Goal: Task Accomplishment & Management: Manage account settings

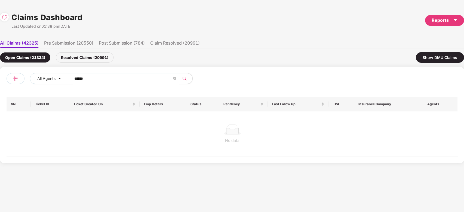
click at [138, 77] on input "******" at bounding box center [123, 79] width 98 height 8
paste input "text"
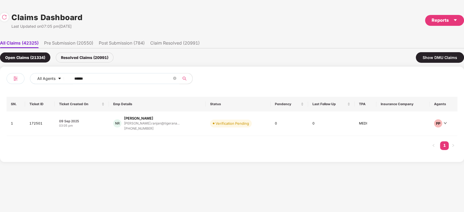
type input "******"
click at [185, 123] on div "NR [PERSON_NAME] [PERSON_NAME].ranjan@tigerana... [PHONE_NUMBER]" at bounding box center [157, 124] width 88 height 16
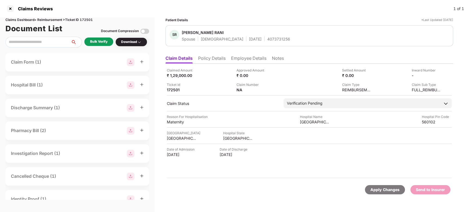
click at [107, 44] on div "Bulk Verify" at bounding box center [98, 41] width 17 height 5
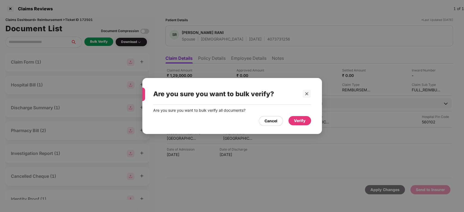
click at [300, 118] on div "Verify" at bounding box center [300, 121] width 12 height 6
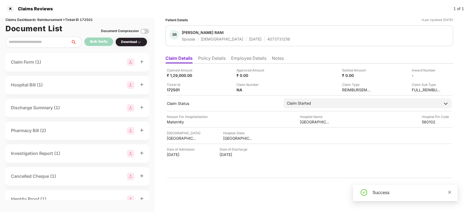
click at [449, 190] on link at bounding box center [450, 193] width 4 height 6
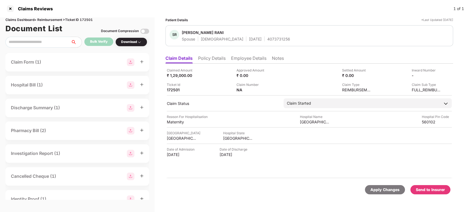
click at [442, 193] on div "Send to Insurer" at bounding box center [431, 190] width 40 height 9
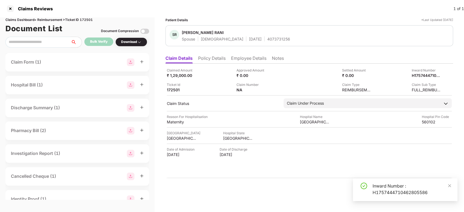
click at [238, 58] on li "Employee Details" at bounding box center [248, 60] width 35 height 8
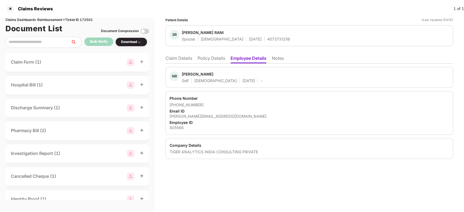
click at [189, 74] on div "[PERSON_NAME]" at bounding box center [198, 74] width 32 height 5
copy div "[PERSON_NAME]"
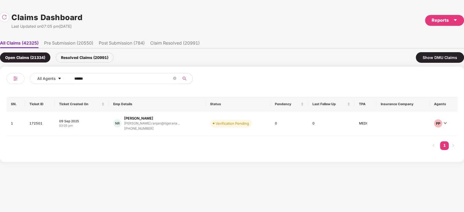
click at [127, 81] on input "******" at bounding box center [123, 79] width 98 height 8
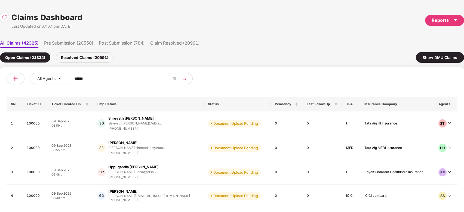
paste input "text"
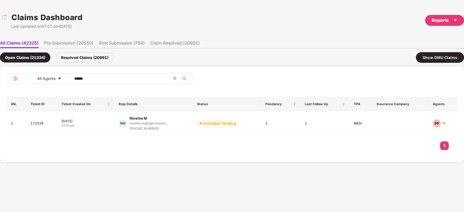
type input "******"
click at [153, 127] on div "[PHONE_NUMBER]" at bounding box center [149, 128] width 38 height 5
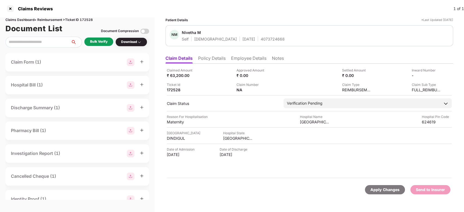
click at [101, 40] on div "Bulk Verify" at bounding box center [98, 41] width 17 height 5
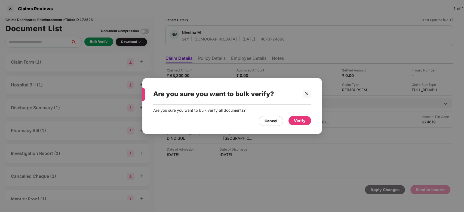
click at [298, 123] on div "Verify" at bounding box center [300, 121] width 12 height 6
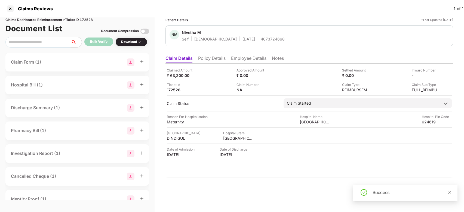
click at [451, 192] on icon "close" at bounding box center [450, 192] width 3 height 3
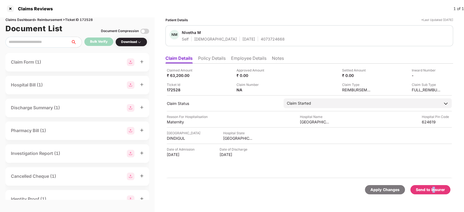
drag, startPoint x: 435, startPoint y: 181, endPoint x: 435, endPoint y: 191, distance: 10.1
click at [435, 191] on div "Apply Changes Send to Insurer" at bounding box center [310, 190] width 288 height 23
click at [435, 191] on div "Send to Insurer" at bounding box center [430, 190] width 29 height 6
click at [246, 60] on li "Employee Details" at bounding box center [248, 60] width 35 height 8
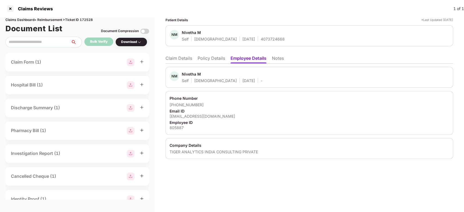
click at [187, 73] on div "Nivetha M" at bounding box center [191, 74] width 19 height 5
copy div "Nivetha"
